Goal: Task Accomplishment & Management: Use online tool/utility

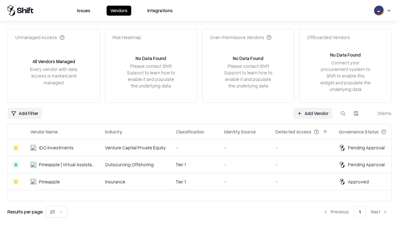
click at [313, 113] on link "Add Vendor" at bounding box center [312, 113] width 39 height 11
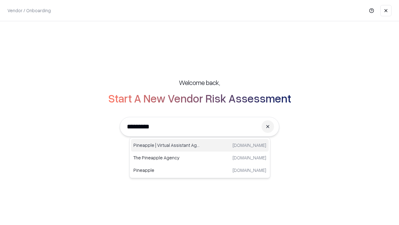
click at [200, 145] on div "Pineapple | Virtual Assistant Agency [DOMAIN_NAME]" at bounding box center [200, 145] width 138 height 12
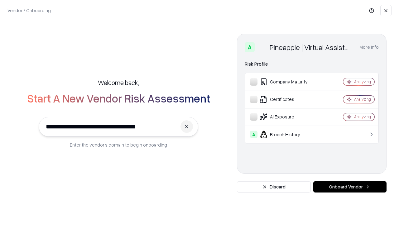
type input "**********"
click at [350, 187] on button "Onboard Vendor" at bounding box center [349, 186] width 73 height 11
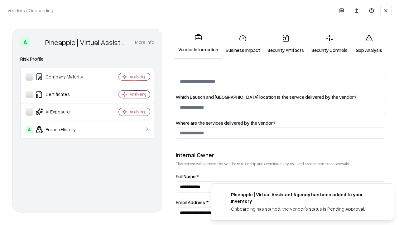
scroll to position [323, 0]
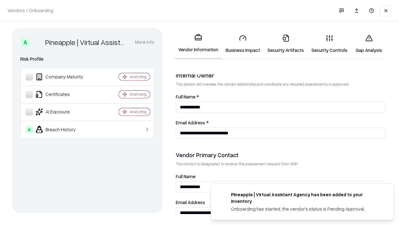
click at [369, 44] on link "Gap Analysis" at bounding box center [368, 43] width 35 height 29
